Goal: Information Seeking & Learning: Learn about a topic

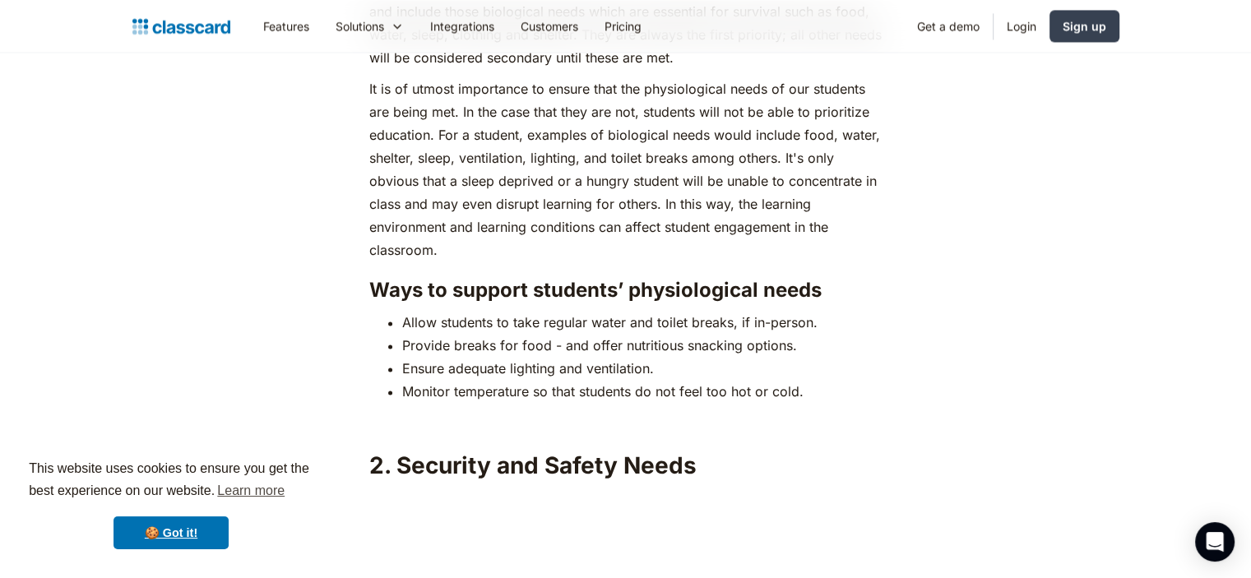
scroll to position [2423, 0]
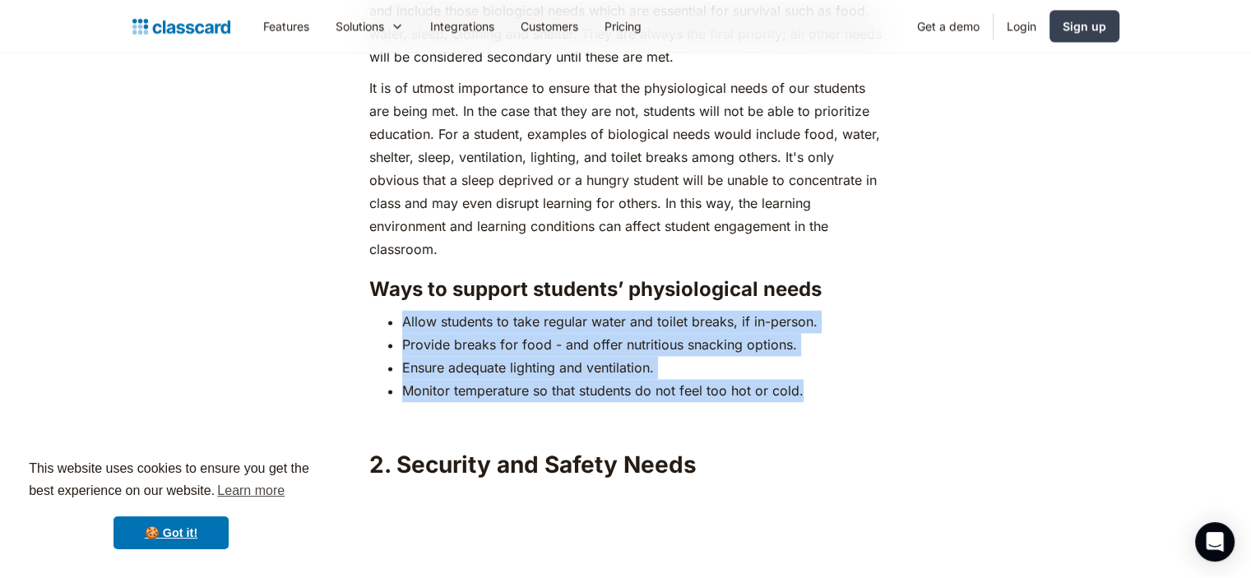
drag, startPoint x: 405, startPoint y: 298, endPoint x: 907, endPoint y: 354, distance: 505.5
copy ul "Allow students to take regular water and toilet breaks, if in-person. Provide b…"
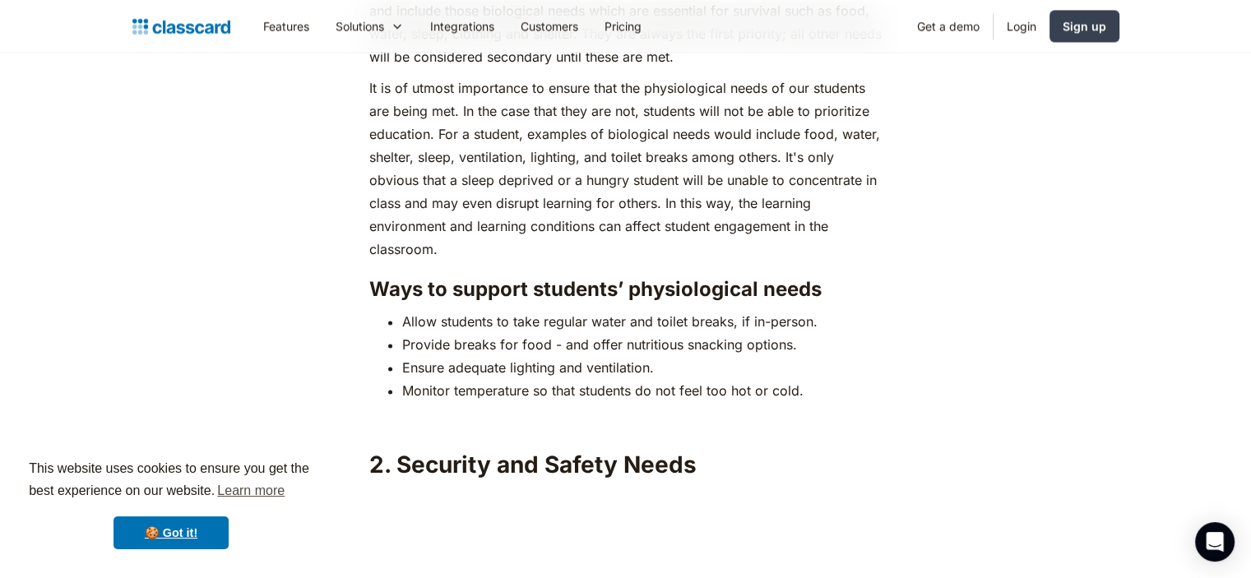
click at [562, 277] on h3 "Ways to support students’ physiological needs" at bounding box center [625, 289] width 512 height 25
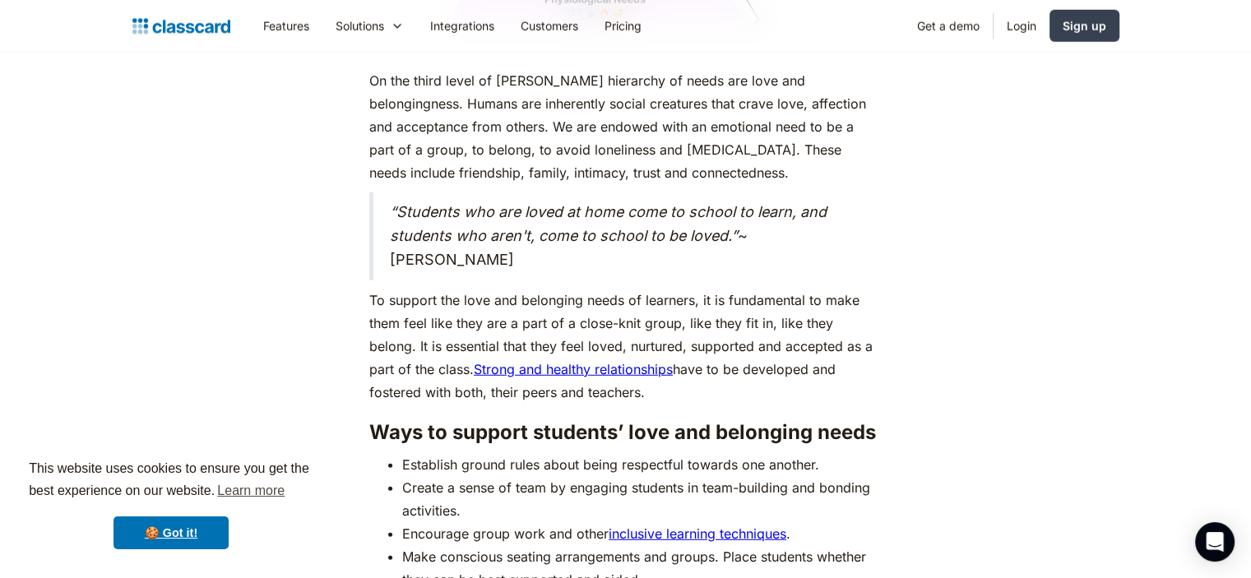
scroll to position [4455, 0]
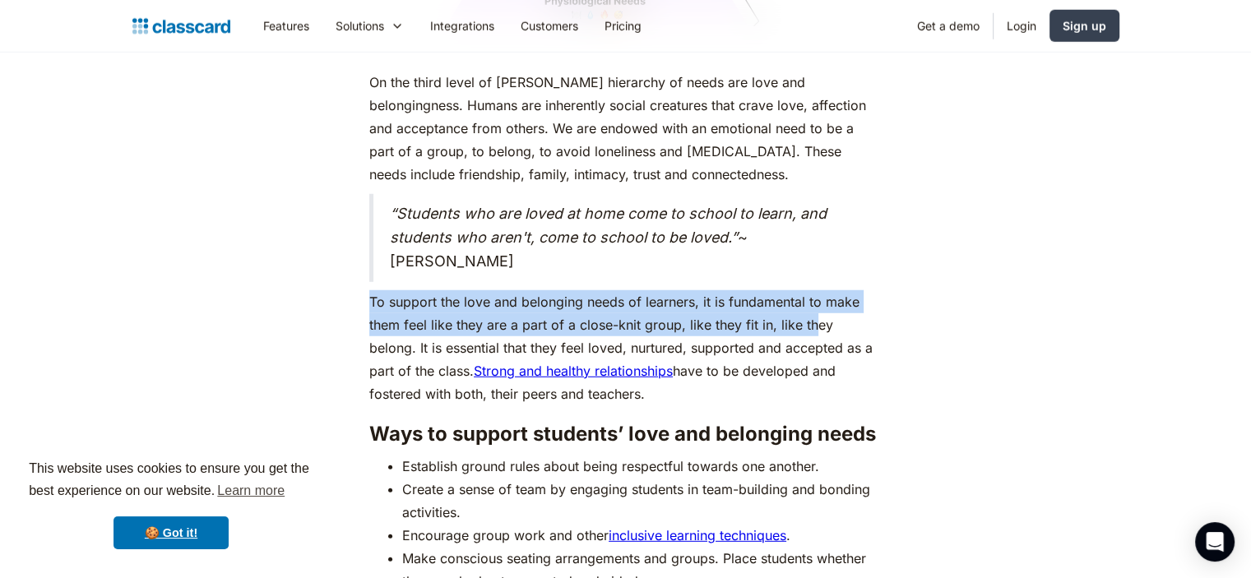
drag, startPoint x: 372, startPoint y: 266, endPoint x: 814, endPoint y: 306, distance: 444.2
click at [814, 306] on p "To support the love and belonging needs of learners, it is fundamental to make …" at bounding box center [625, 347] width 512 height 115
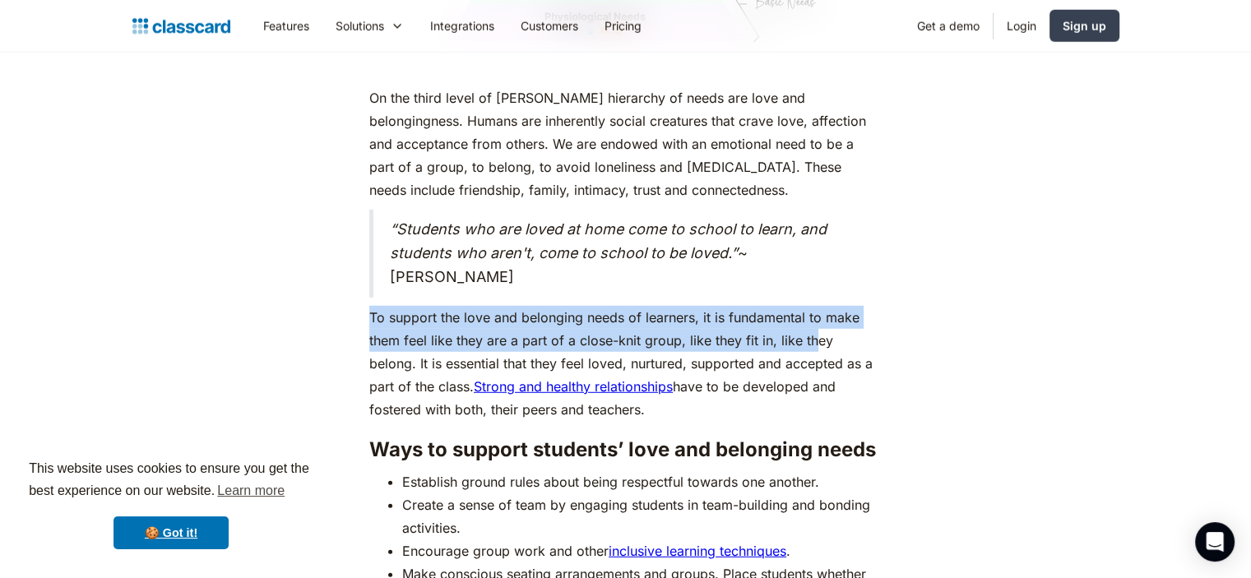
scroll to position [4415, 0]
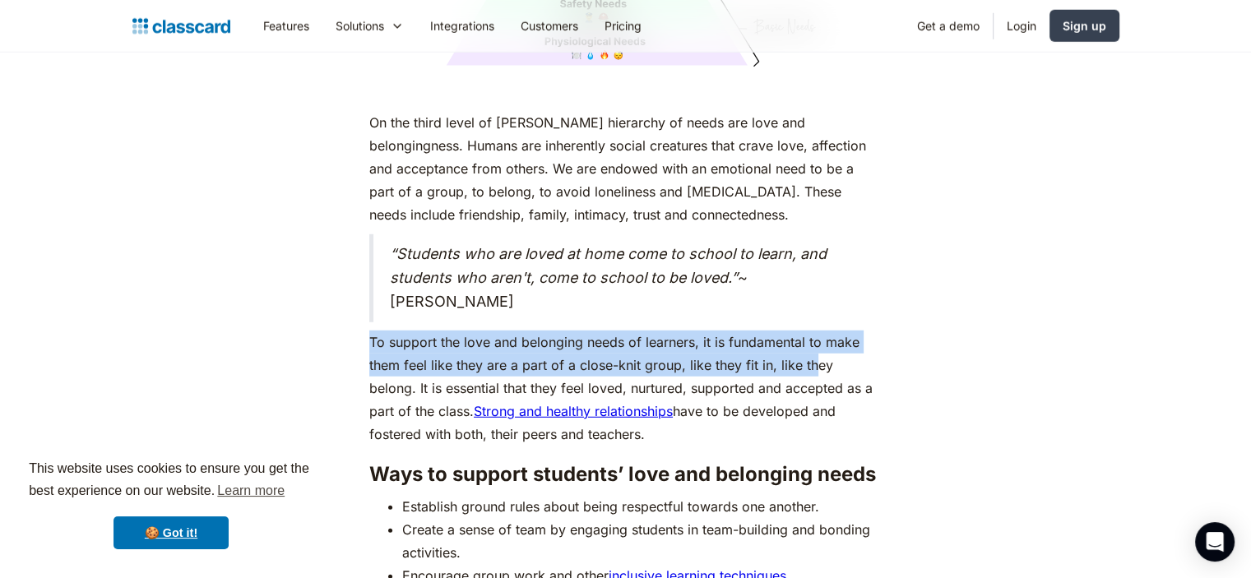
click at [897, 320] on div "As humans, we are driven by an innate desire to achieve more, to surpass not ju…" at bounding box center [625, 122] width 669 height 7343
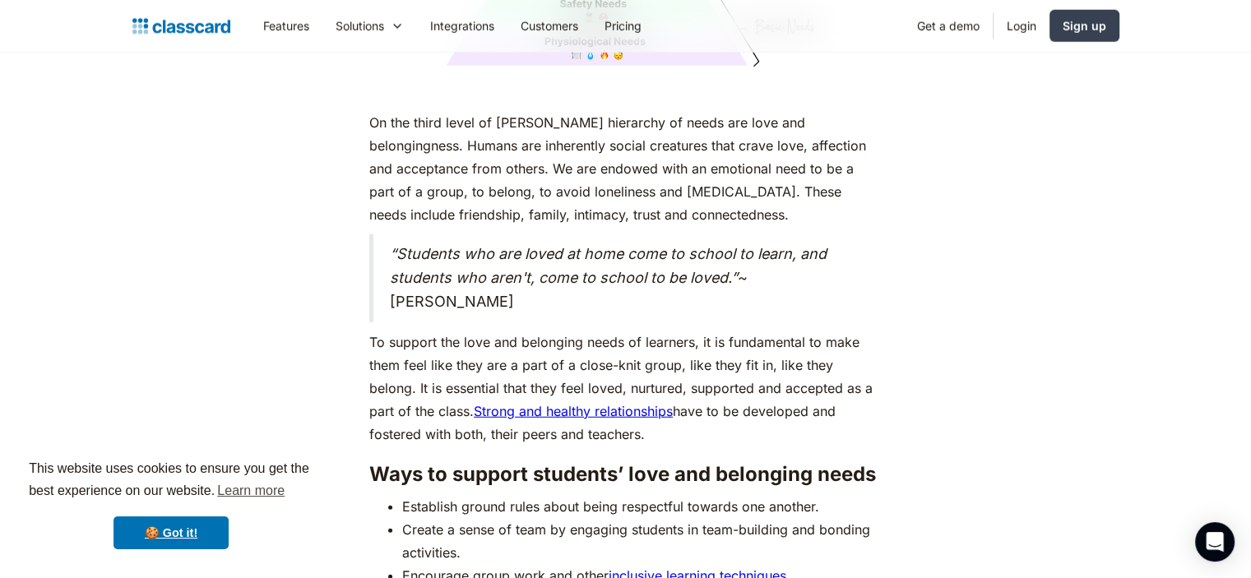
click at [882, 326] on div "As humans, we are driven by an innate desire to achieve more, to surpass not ju…" at bounding box center [625, 122] width 522 height 7343
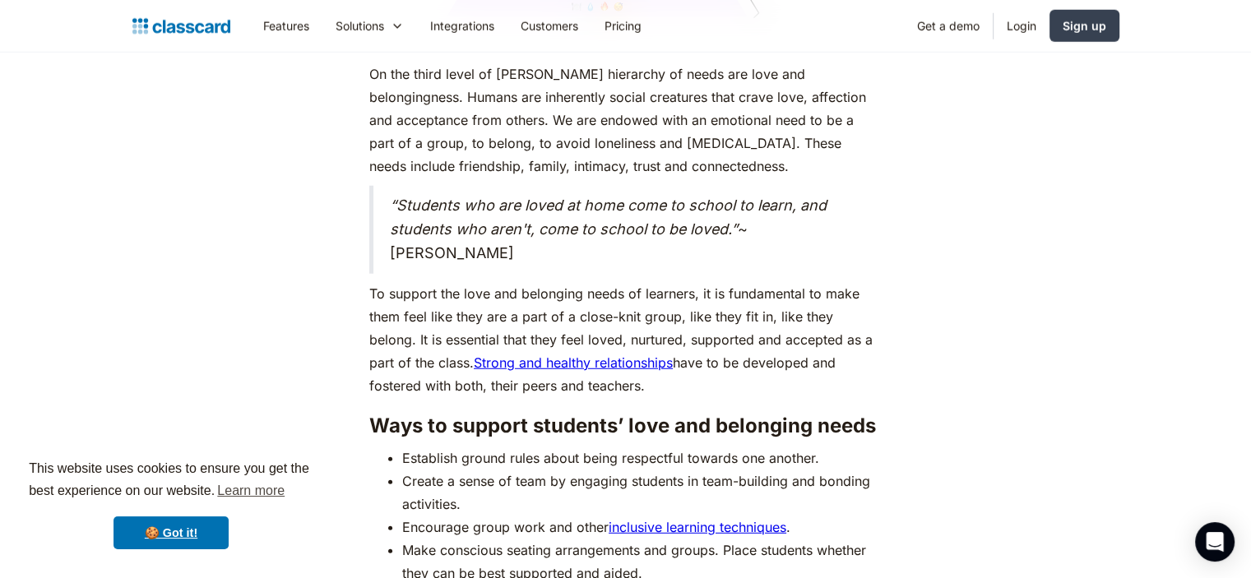
scroll to position [4471, 0]
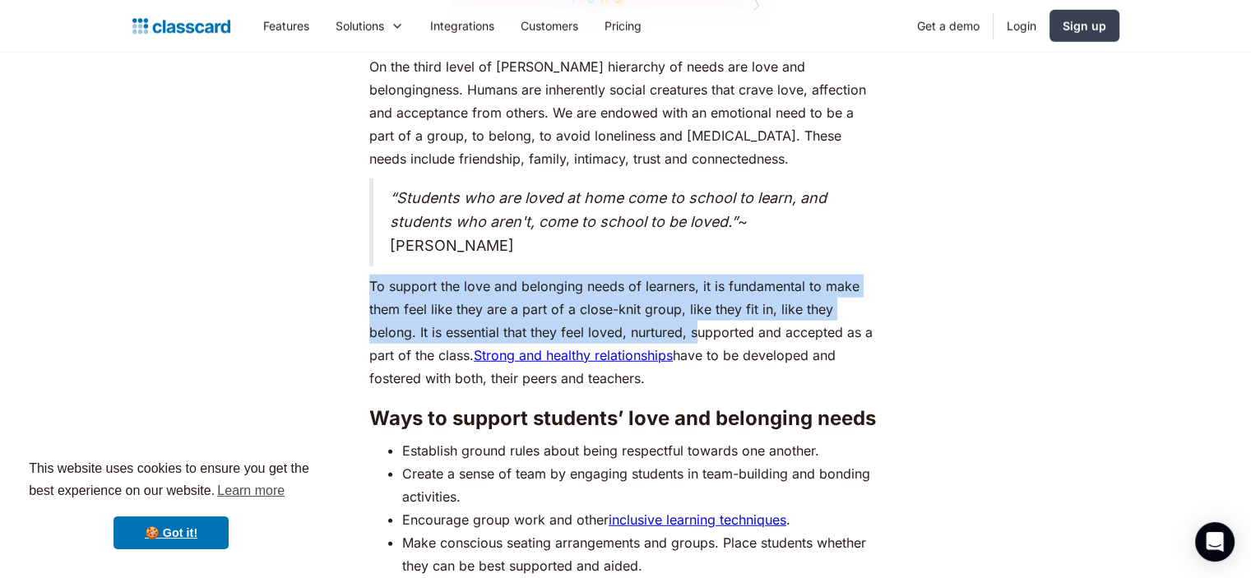
drag, startPoint x: 368, startPoint y: 242, endPoint x: 648, endPoint y: 295, distance: 284.7
click at [648, 295] on div "As humans, we are driven by an innate desire to achieve more, to surpass not ju…" at bounding box center [625, 66] width 522 height 7343
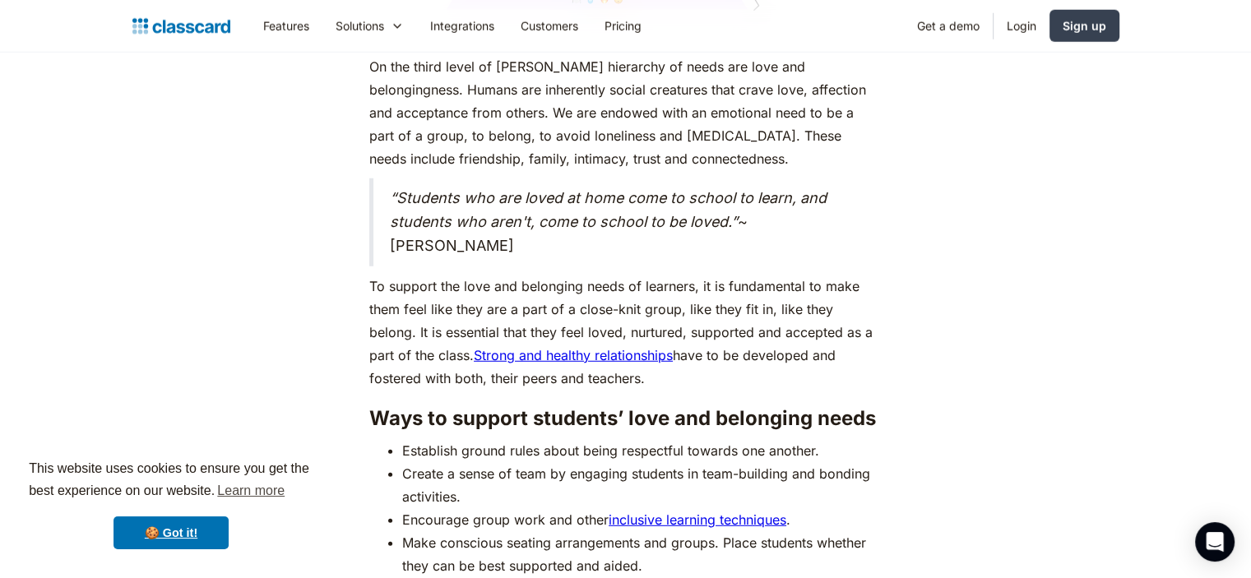
click at [710, 339] on p "To support the love and belonging needs of learners, it is fundamental to make …" at bounding box center [625, 332] width 512 height 115
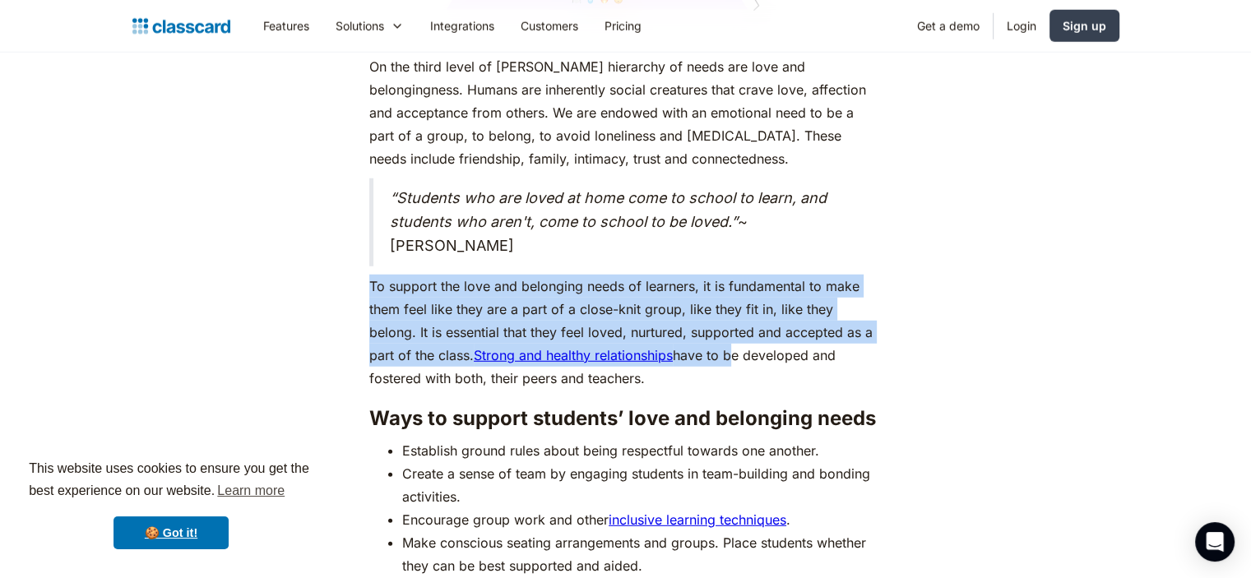
drag, startPoint x: 366, startPoint y: 252, endPoint x: 686, endPoint y: 333, distance: 330.1
click at [686, 333] on div "As humans, we are driven by an innate desire to achieve more, to surpass not ju…" at bounding box center [625, 66] width 522 height 7343
copy p "To support the love and belonging needs of learners, it is fundamental to make …"
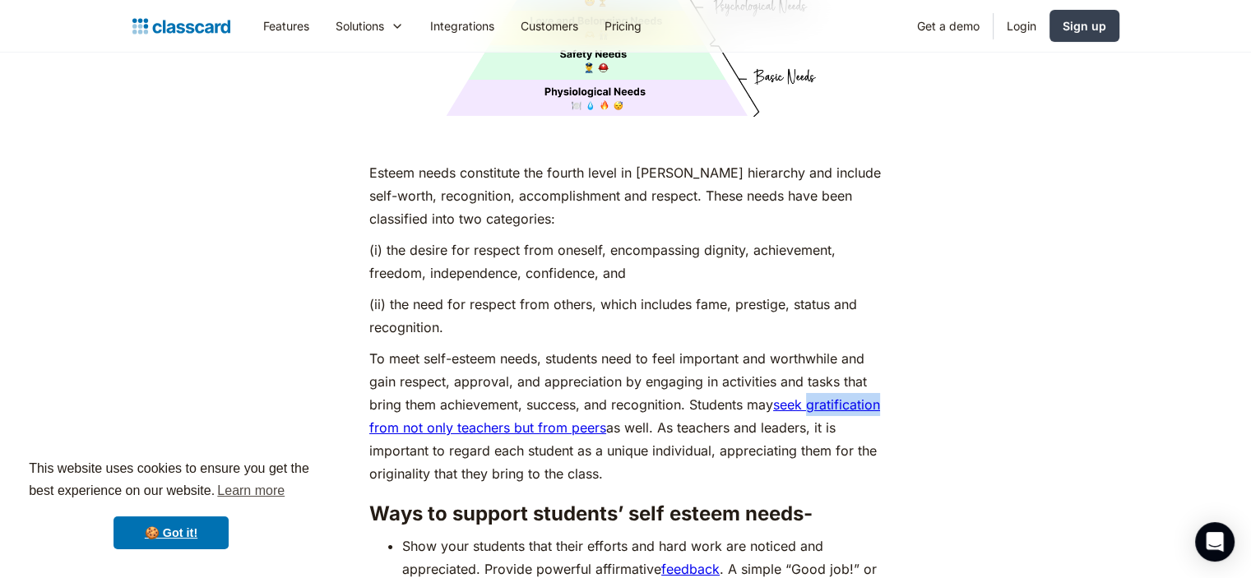
scroll to position [5722, 0]
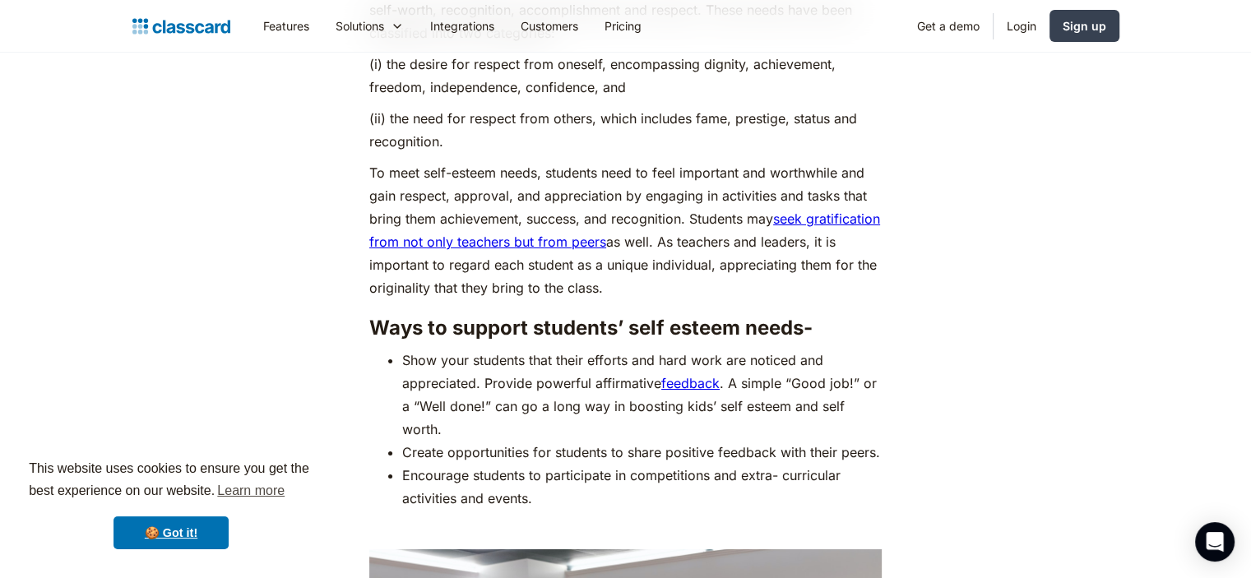
scroll to position [5905, 0]
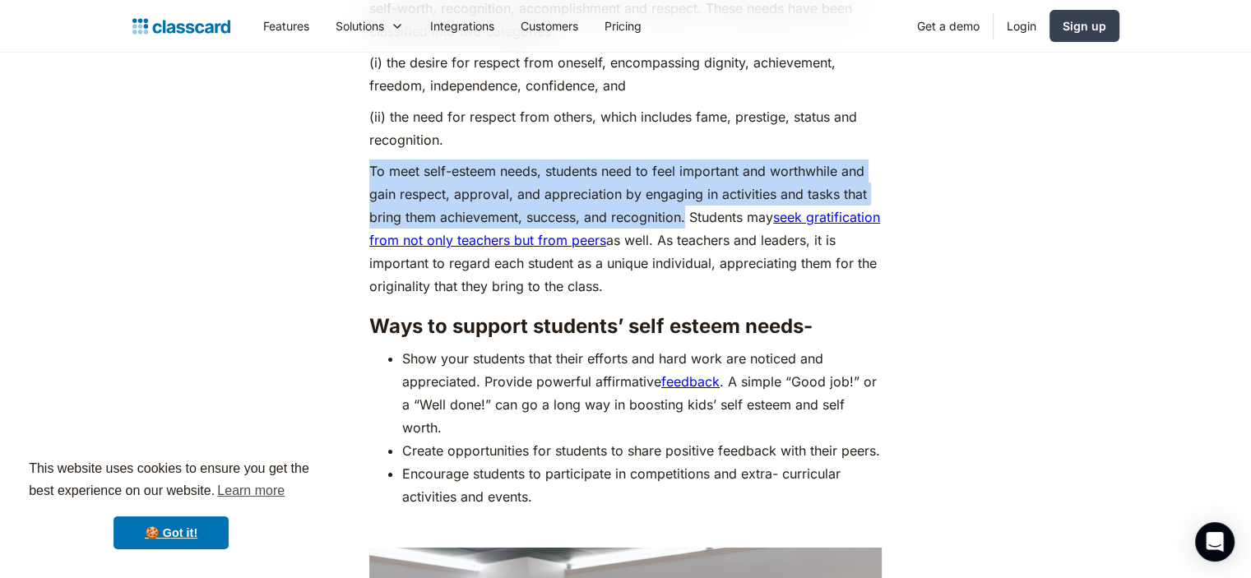
drag, startPoint x: 368, startPoint y: 136, endPoint x: 687, endPoint y: 191, distance: 323.8
copy p "To meet self-esteem needs, students need to feel important and worthwhile and g…"
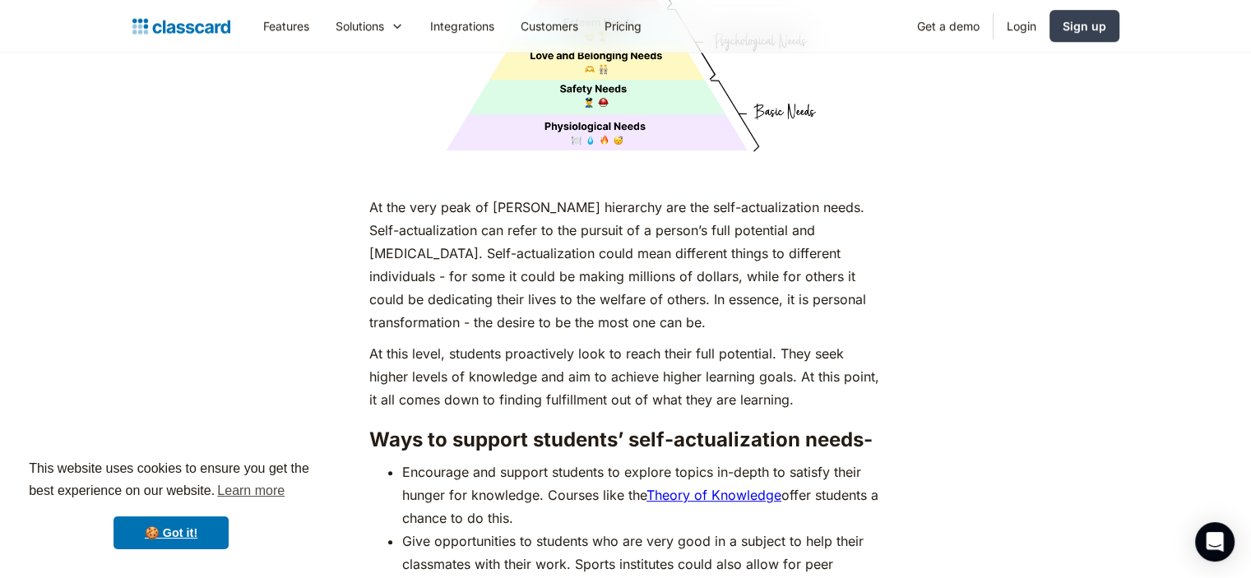
scroll to position [7070, 0]
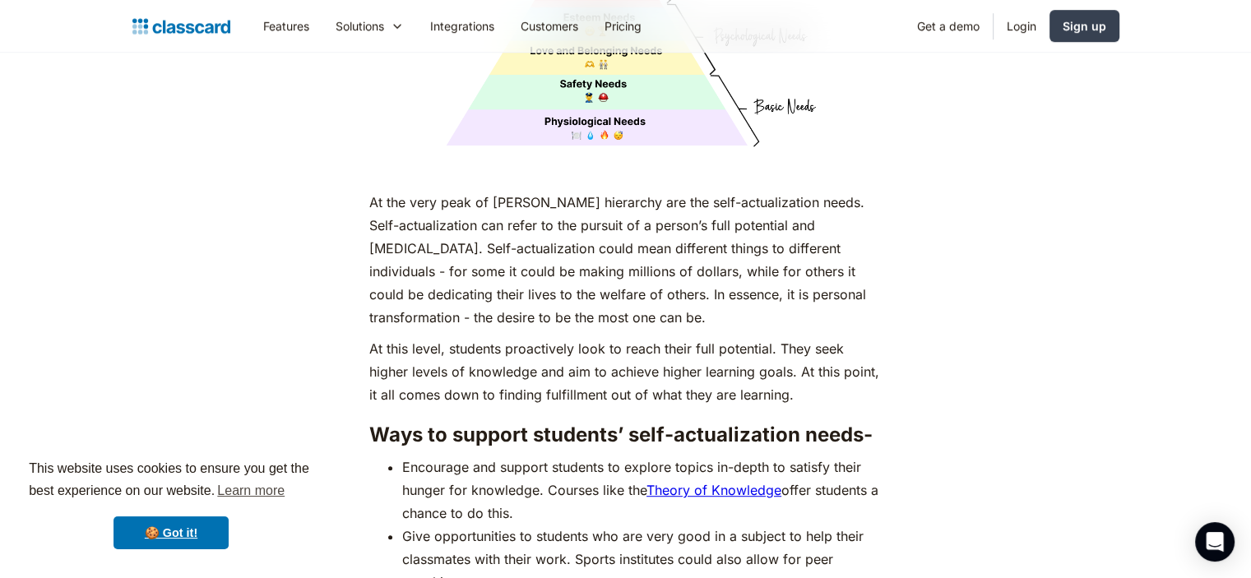
drag, startPoint x: 711, startPoint y: 488, endPoint x: 734, endPoint y: 470, distance: 28.6
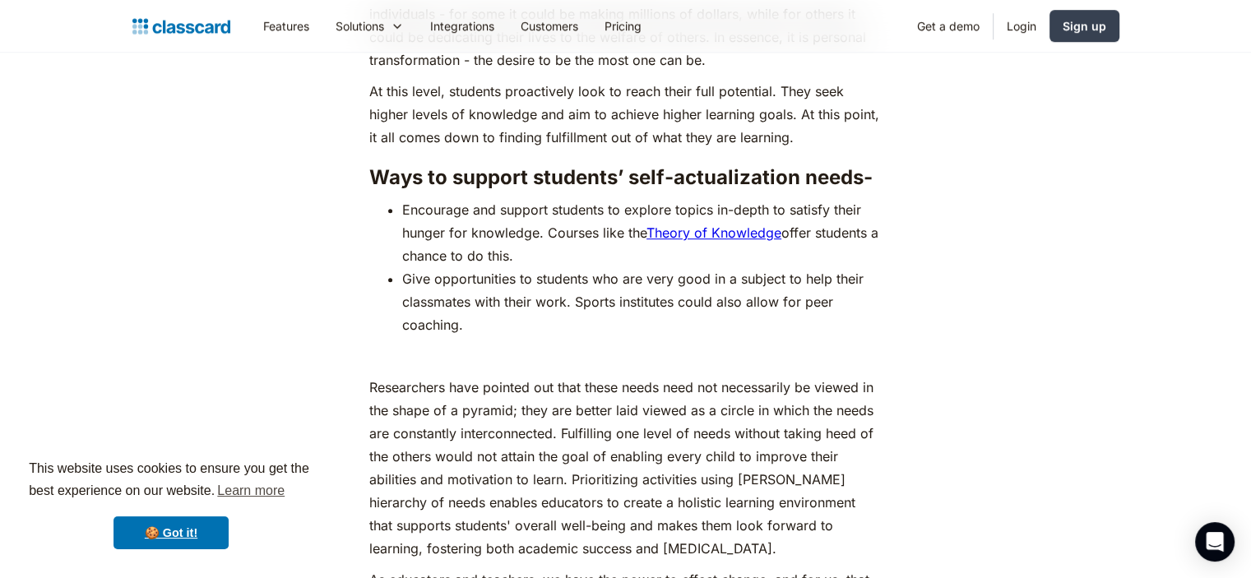
scroll to position [7334, 0]
